Goal: Download file/media

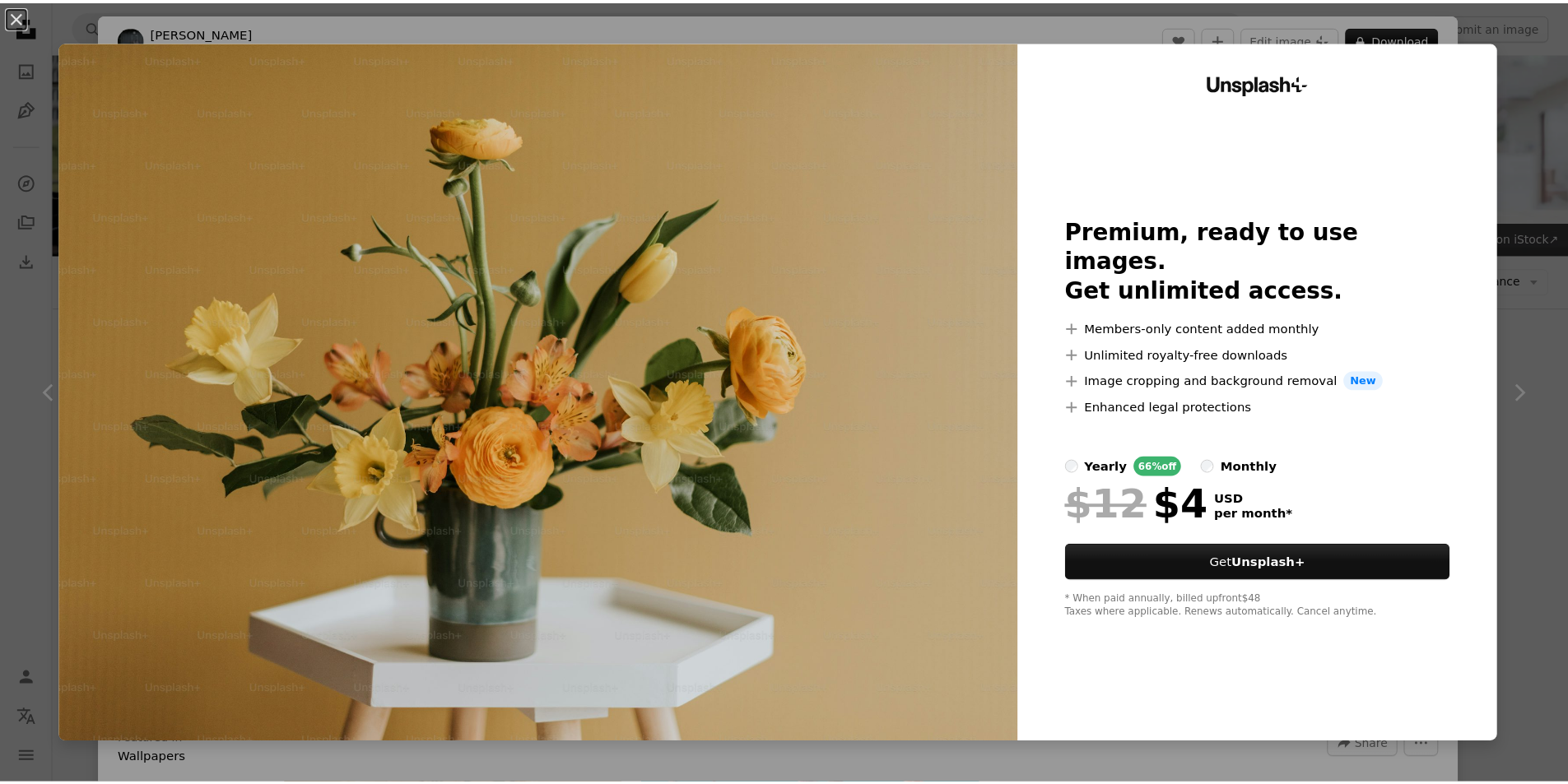
scroll to position [246, 0]
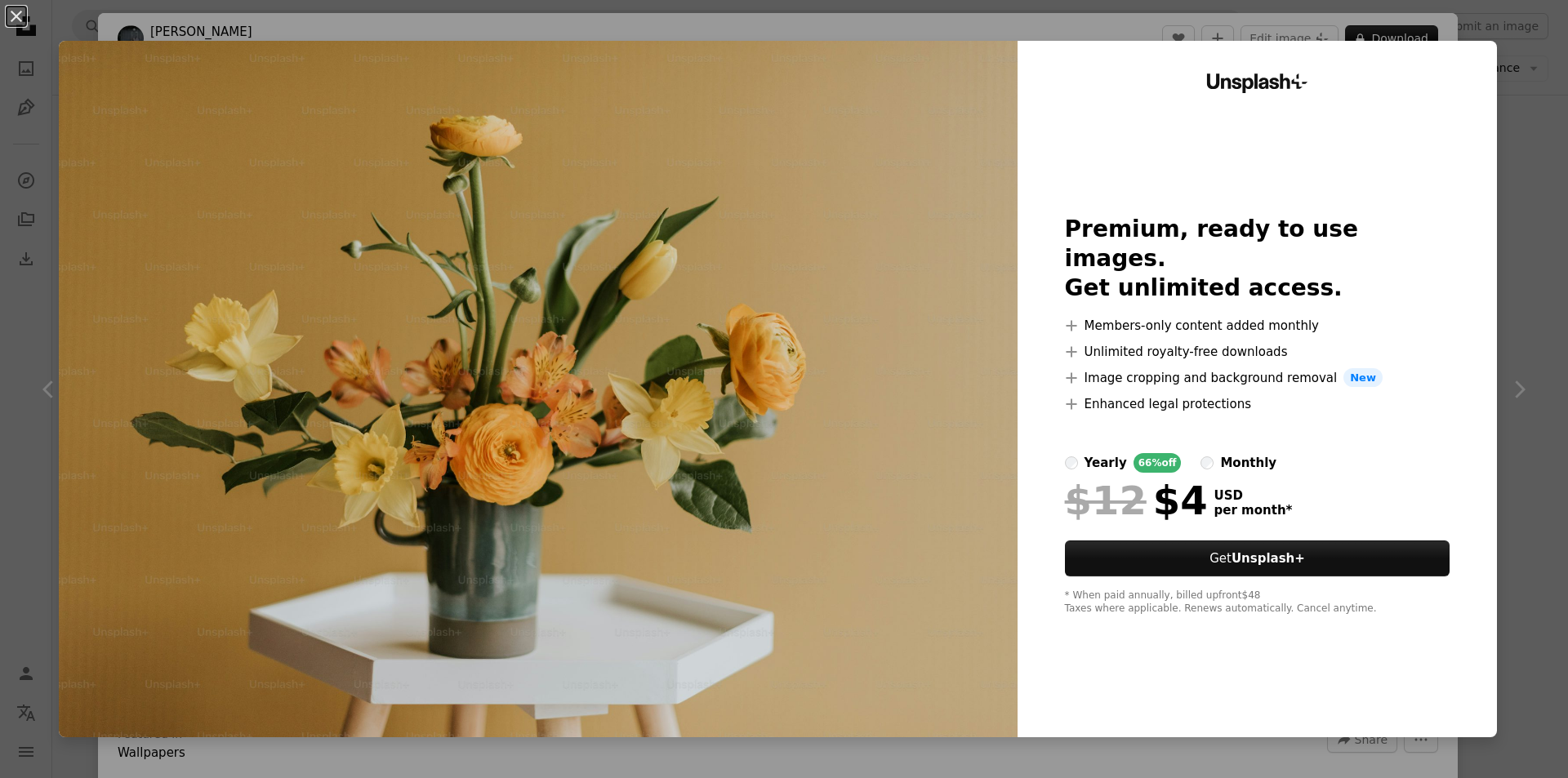
click at [1494, 87] on div "An X shape Unsplash+ Premium, ready to use images. Get unlimited access. A plus…" at bounding box center [784, 389] width 1568 height 778
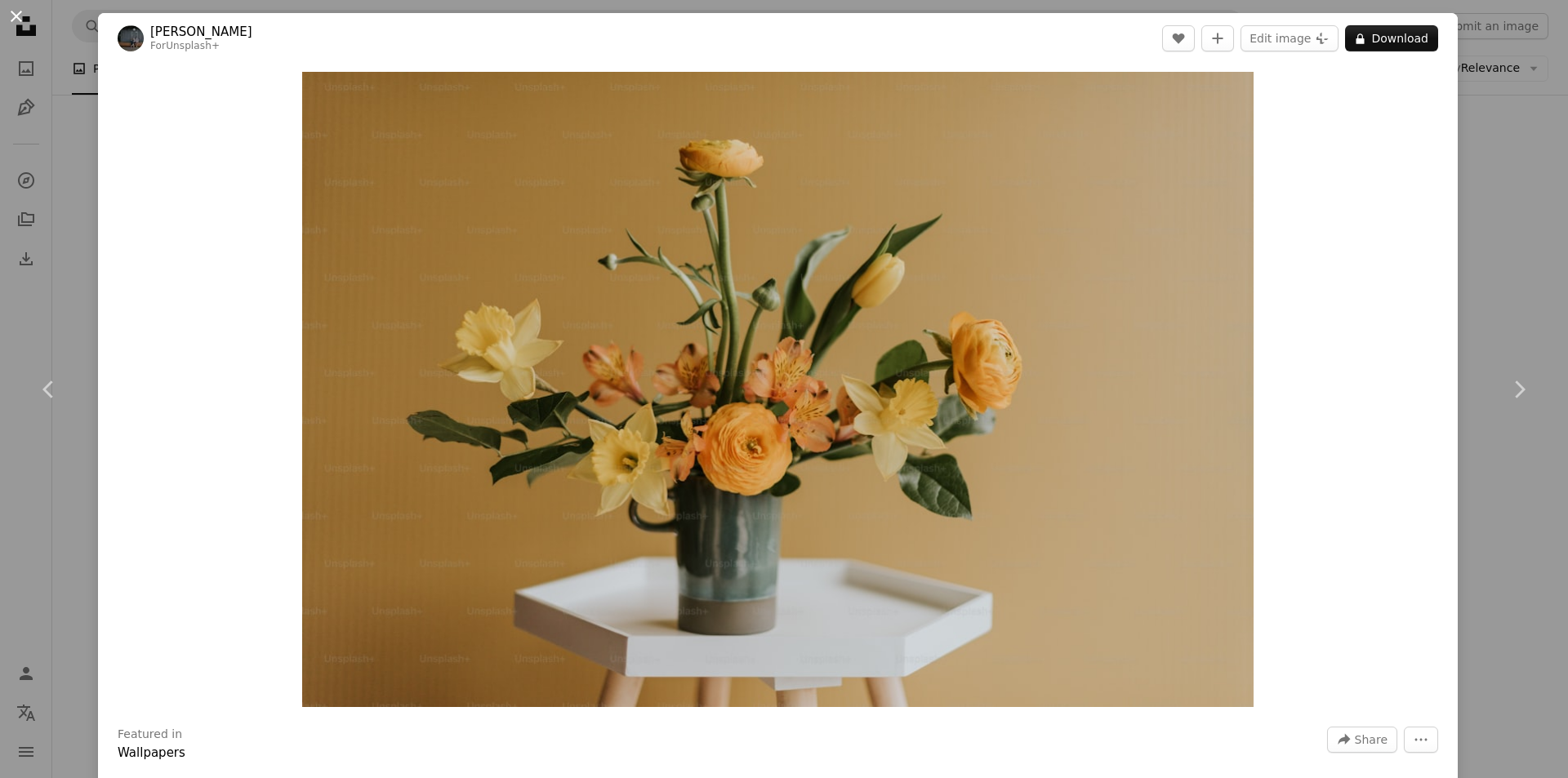
click at [24, 23] on button "An X shape" at bounding box center [16, 16] width 20 height 20
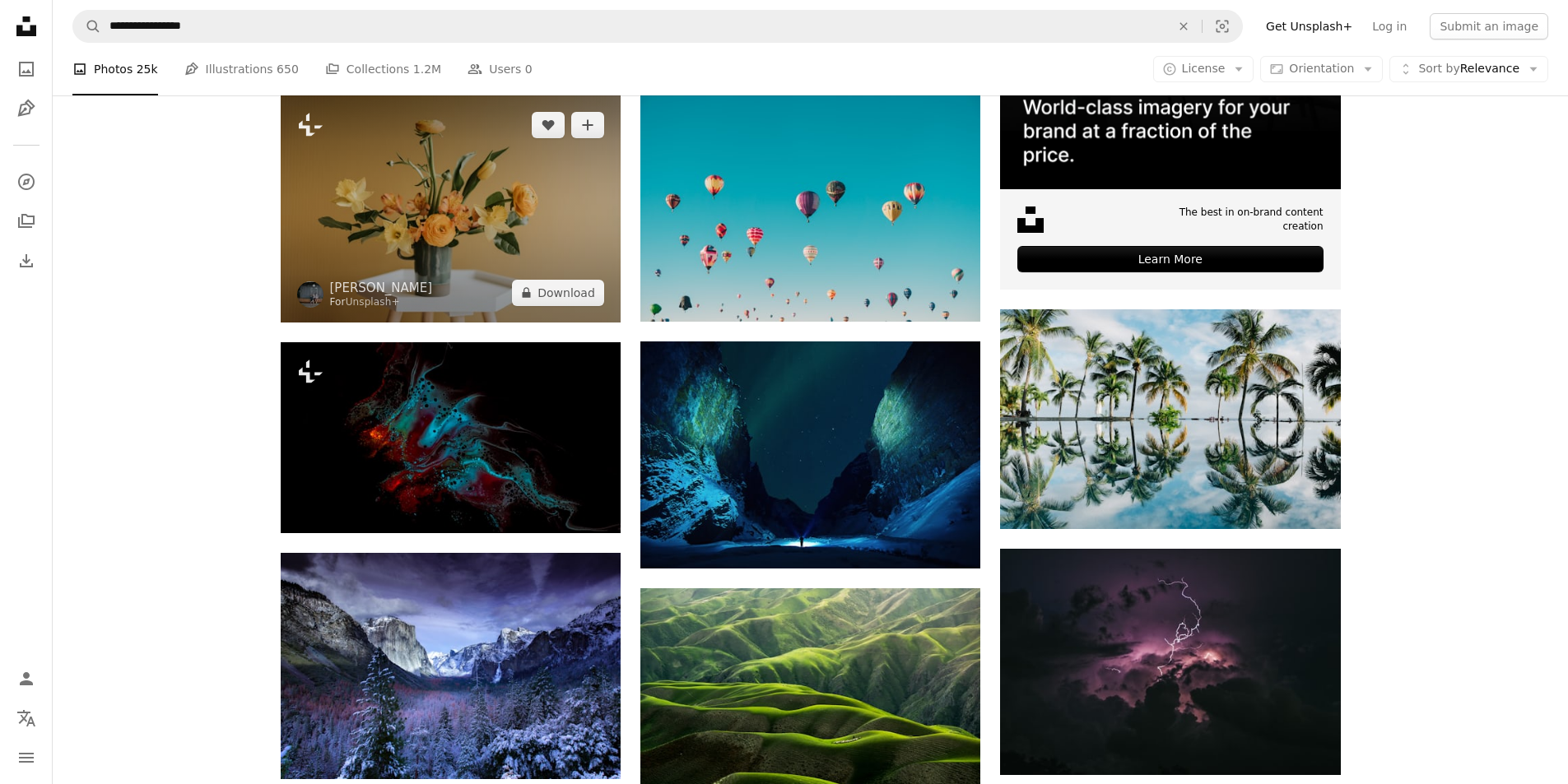
scroll to position [576, 0]
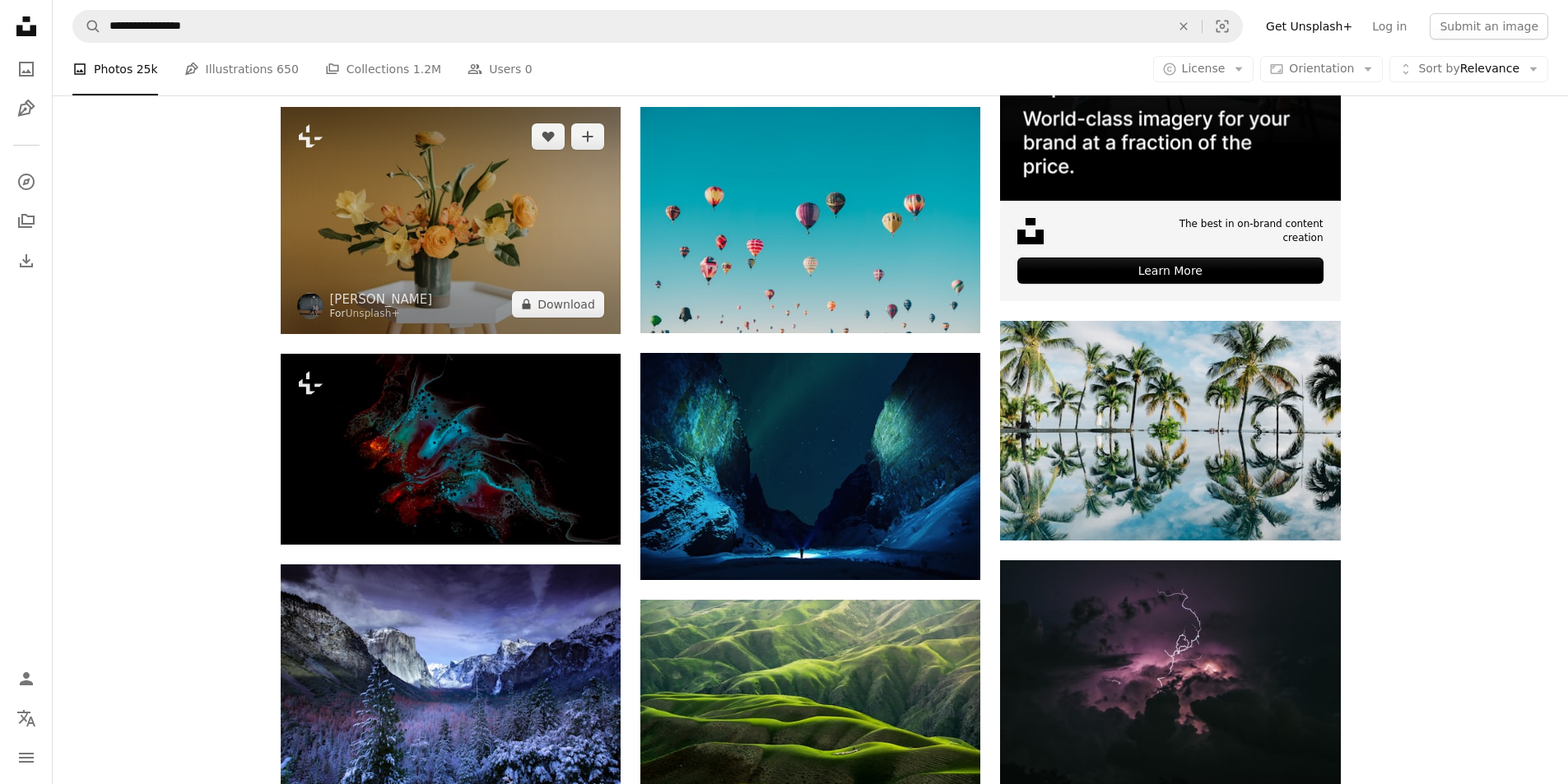
click at [486, 232] on img at bounding box center [450, 220] width 340 height 227
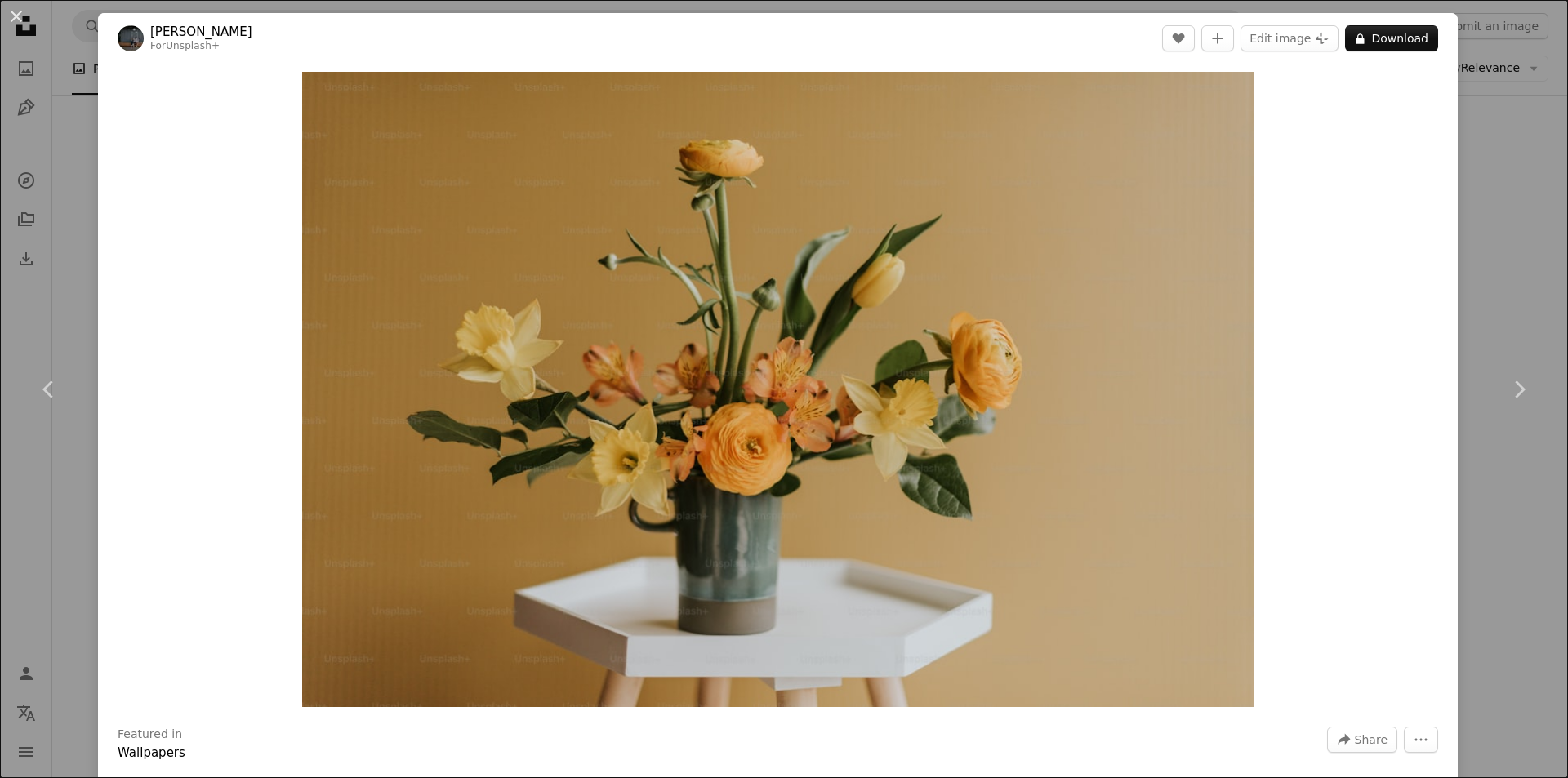
click at [1454, 125] on div "An X shape Chevron left Chevron right [PERSON_NAME] For Unsplash+ A heart A plu…" at bounding box center [784, 389] width 1568 height 778
